Goal: Task Accomplishment & Management: Use online tool/utility

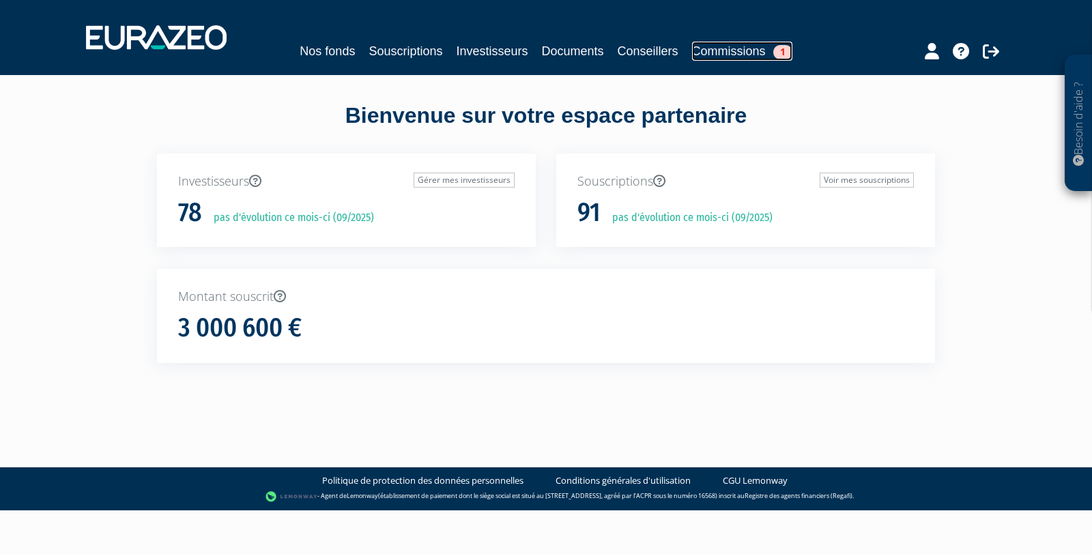
click at [742, 51] on link "Commissions 1" at bounding box center [742, 51] width 100 height 19
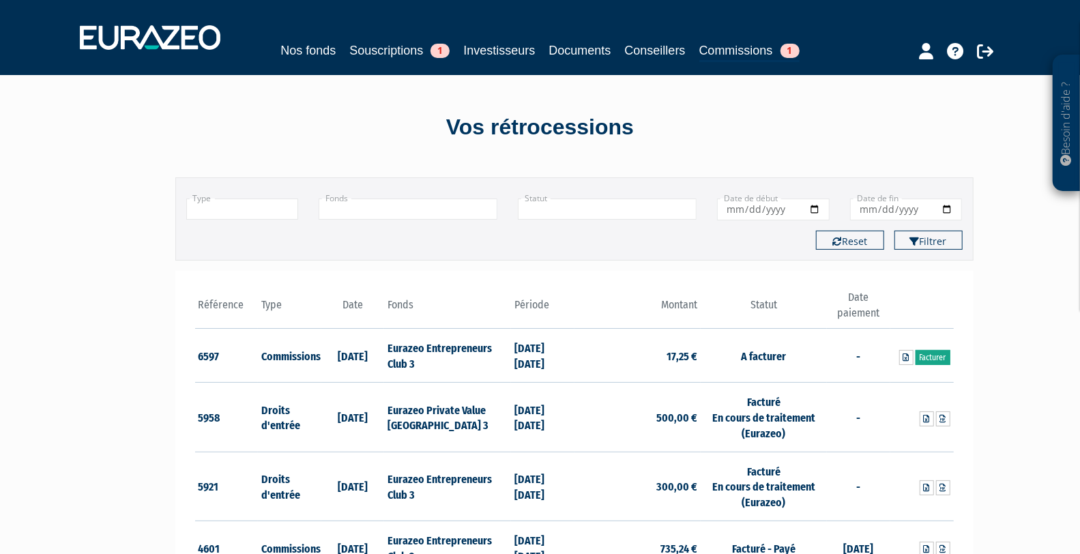
click at [942, 358] on link "Facturer" at bounding box center [933, 357] width 35 height 15
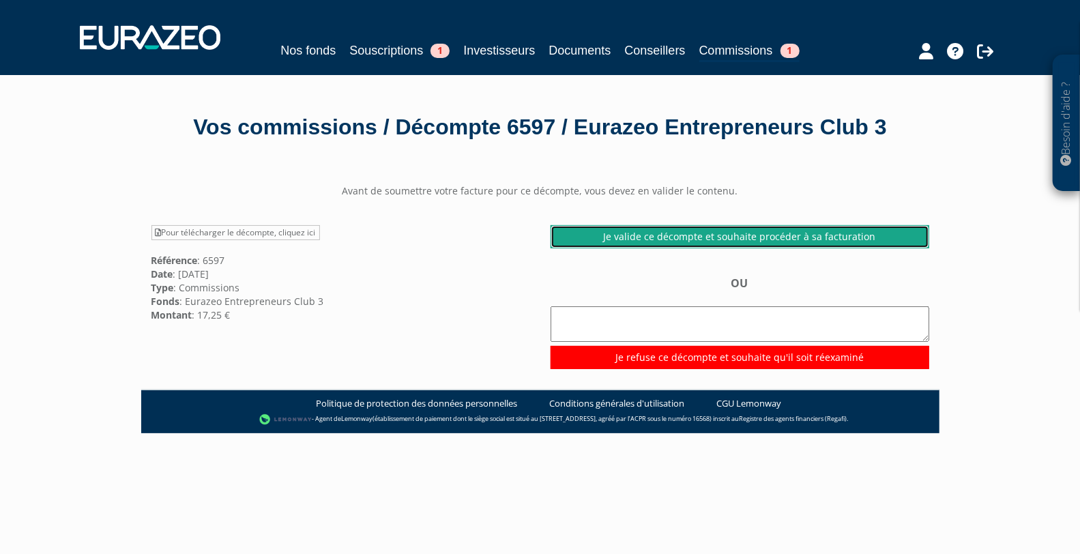
click at [665, 248] on link "Je valide ce décompte et souhaite procéder à sa facturation" at bounding box center [740, 236] width 379 height 23
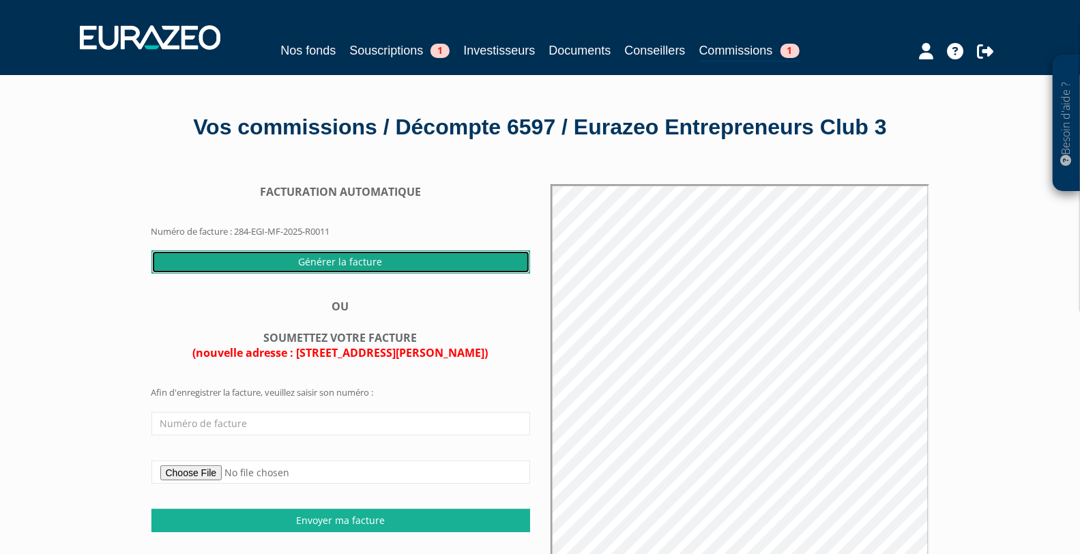
click at [355, 274] on input "Générer la facture" at bounding box center [340, 261] width 379 height 23
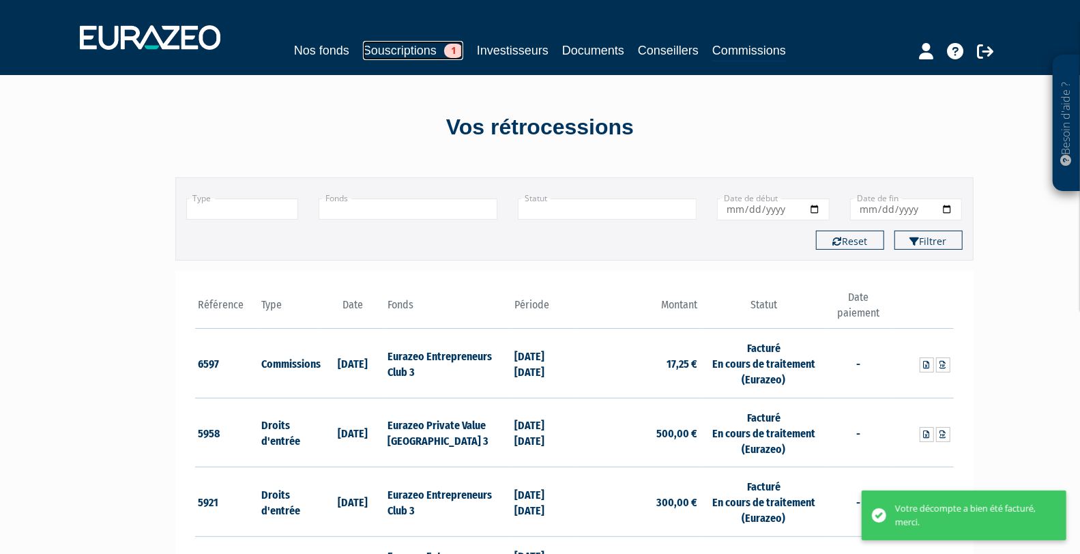
click at [409, 46] on link "Souscriptions 1" at bounding box center [413, 50] width 100 height 19
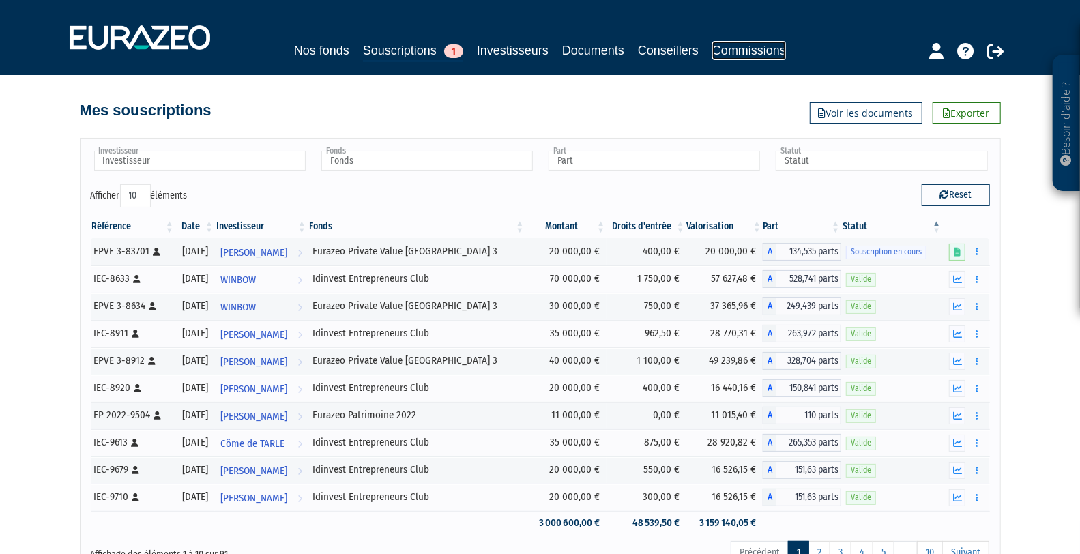
click at [757, 46] on link "Commissions" at bounding box center [749, 50] width 74 height 19
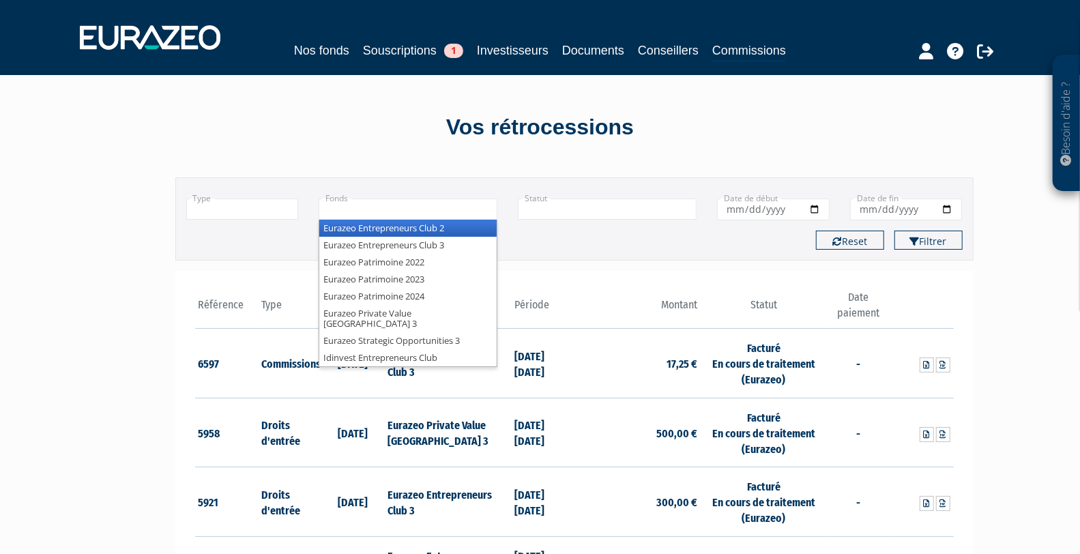
click at [366, 205] on input "text" at bounding box center [408, 209] width 179 height 21
type input "+"
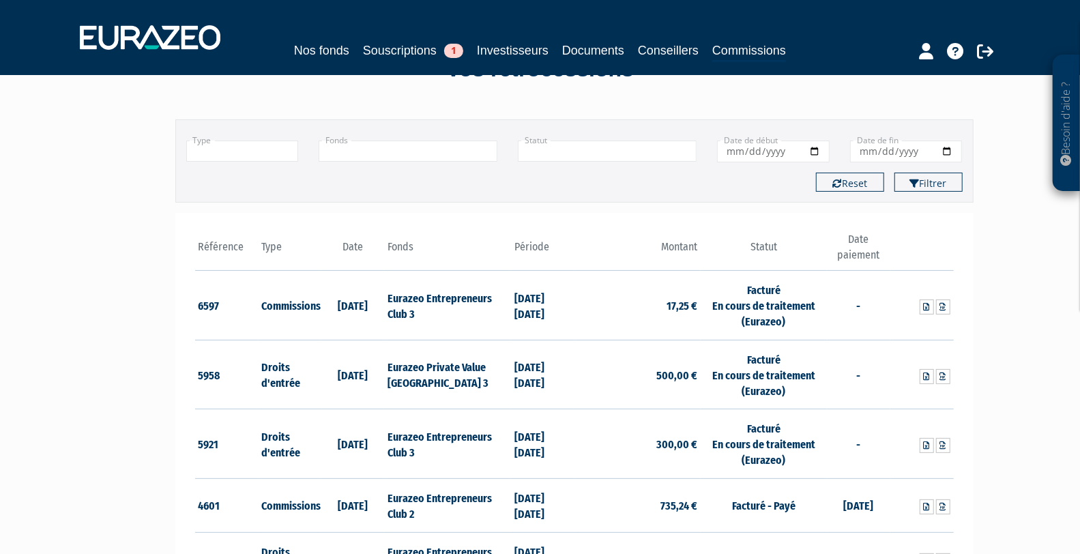
scroll to position [87, 0]
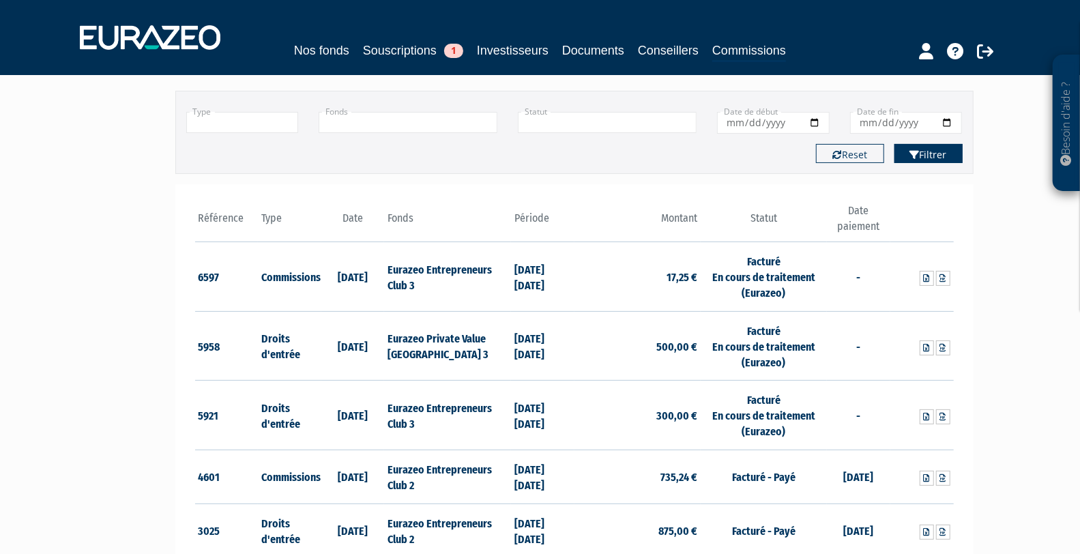
click at [925, 156] on button "Filtrer" at bounding box center [929, 153] width 68 height 19
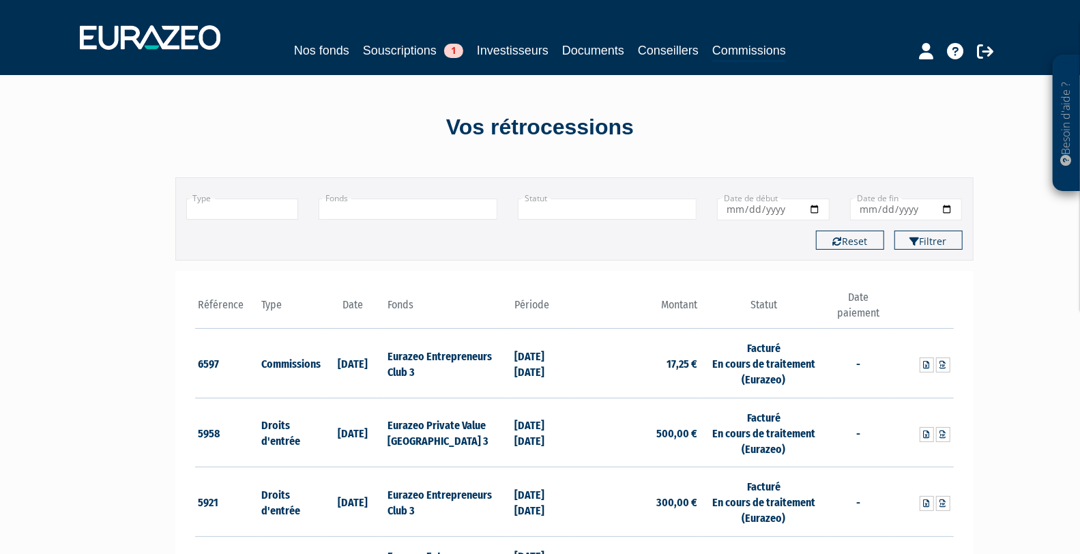
click at [260, 206] on input "text" at bounding box center [242, 209] width 113 height 21
click at [249, 246] on li "Commissions" at bounding box center [242, 245] width 111 height 17
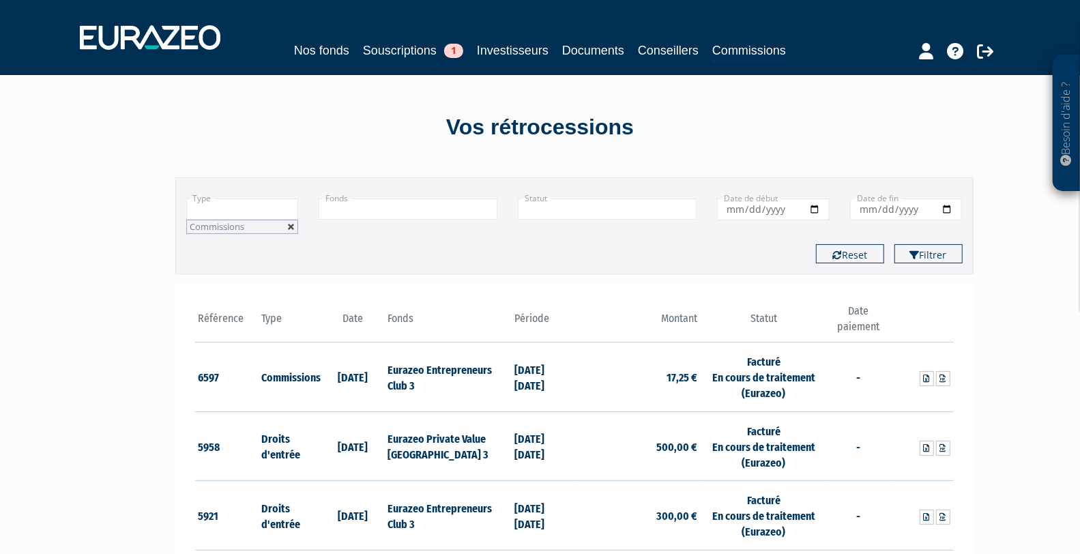
click at [291, 225] on link at bounding box center [291, 227] width 8 height 8
type input "+"
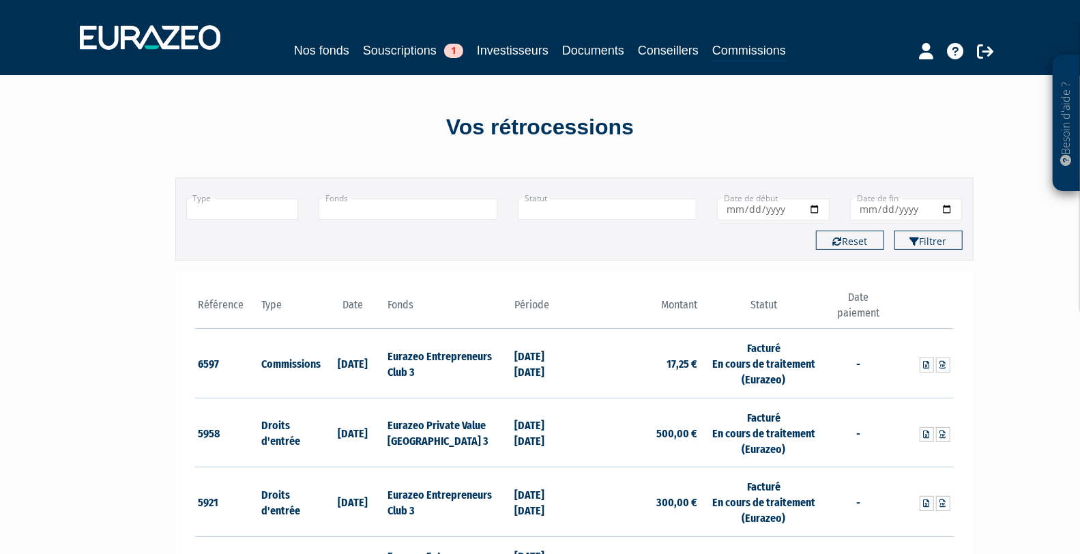
click at [267, 304] on th "Type" at bounding box center [289, 309] width 63 height 39
click at [575, 212] on input "text" at bounding box center [607, 209] width 179 height 21
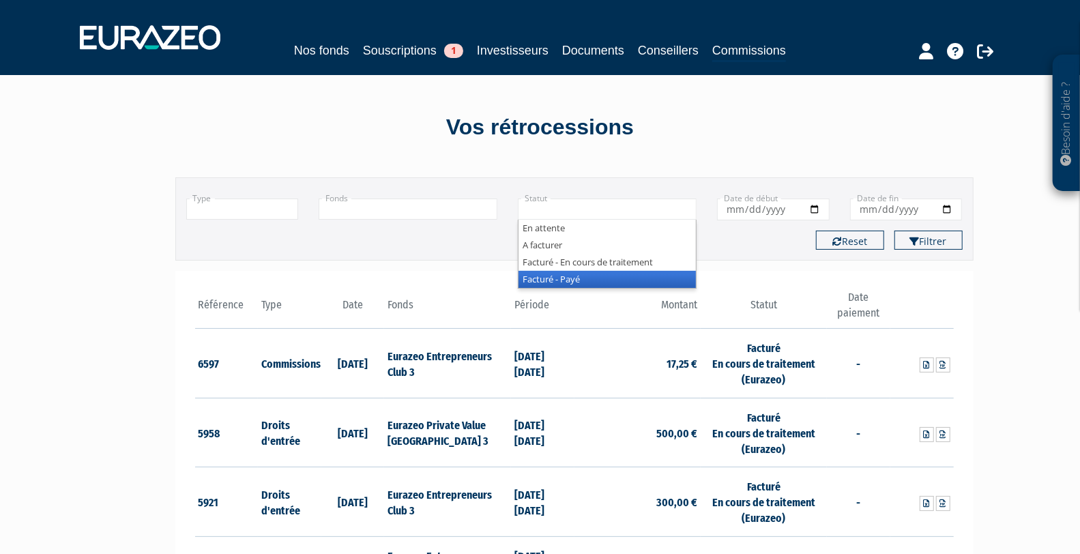
click at [573, 278] on li "Facturé - Payé" at bounding box center [607, 279] width 177 height 17
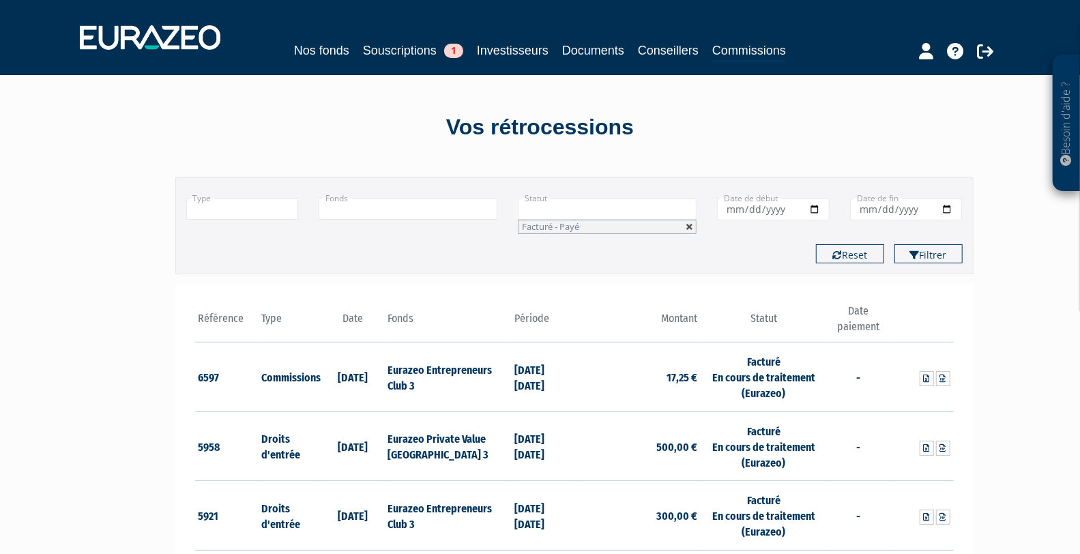
click at [690, 223] on link at bounding box center [690, 227] width 8 height 8
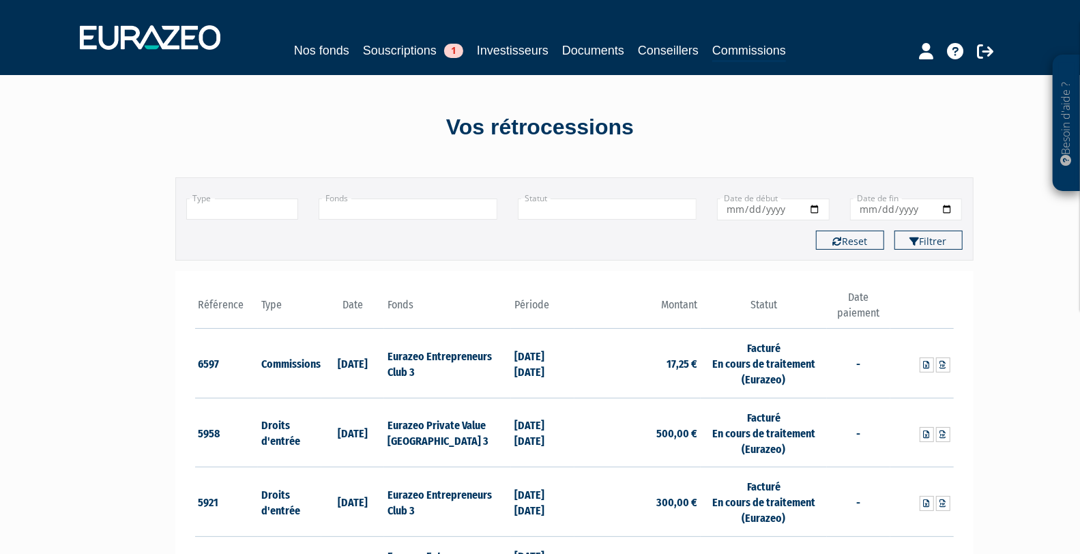
click at [761, 202] on input "Date de début" at bounding box center [773, 210] width 113 height 22
type input "+"
click at [813, 207] on input "Date de début" at bounding box center [773, 210] width 113 height 22
type input "2025-05-11"
click at [949, 206] on input "Date de fin" at bounding box center [906, 210] width 113 height 22
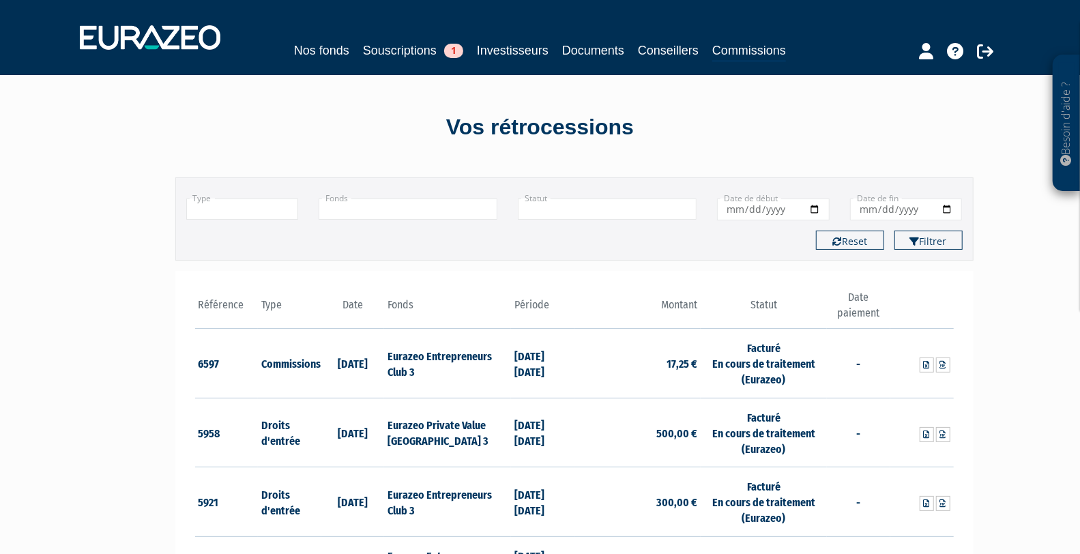
type input "2025-09-11"
click at [938, 241] on button "Filtrer" at bounding box center [929, 240] width 68 height 19
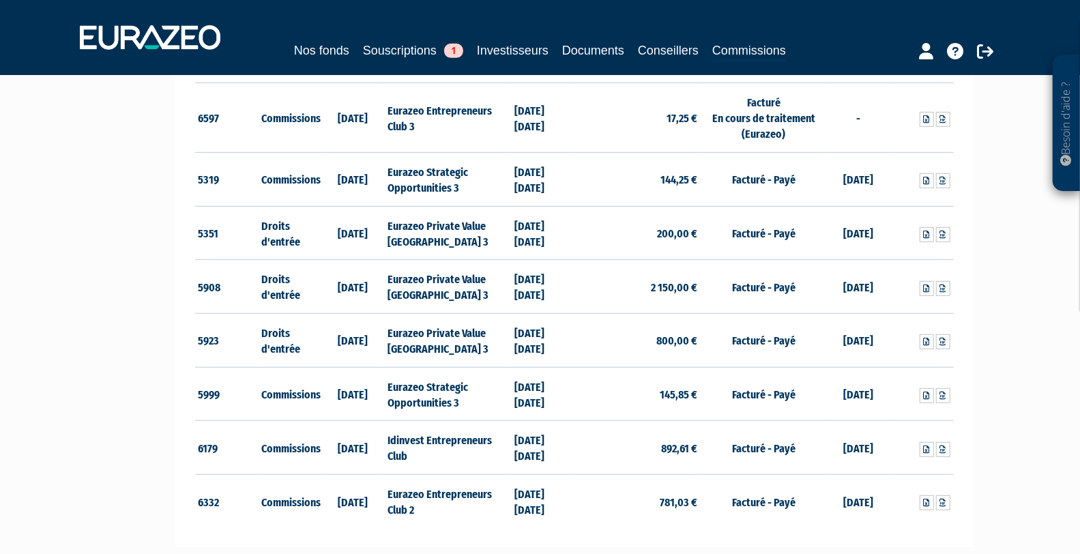
scroll to position [379, 0]
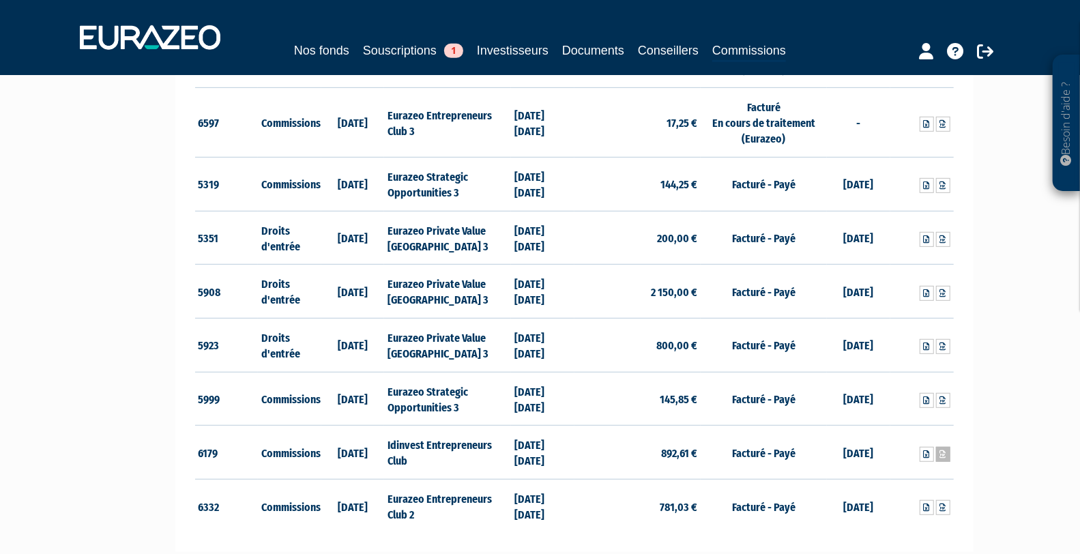
click at [944, 450] on icon at bounding box center [943, 454] width 6 height 8
click at [945, 504] on icon at bounding box center [943, 508] width 6 height 8
